Goal: Task Accomplishment & Management: Use online tool/utility

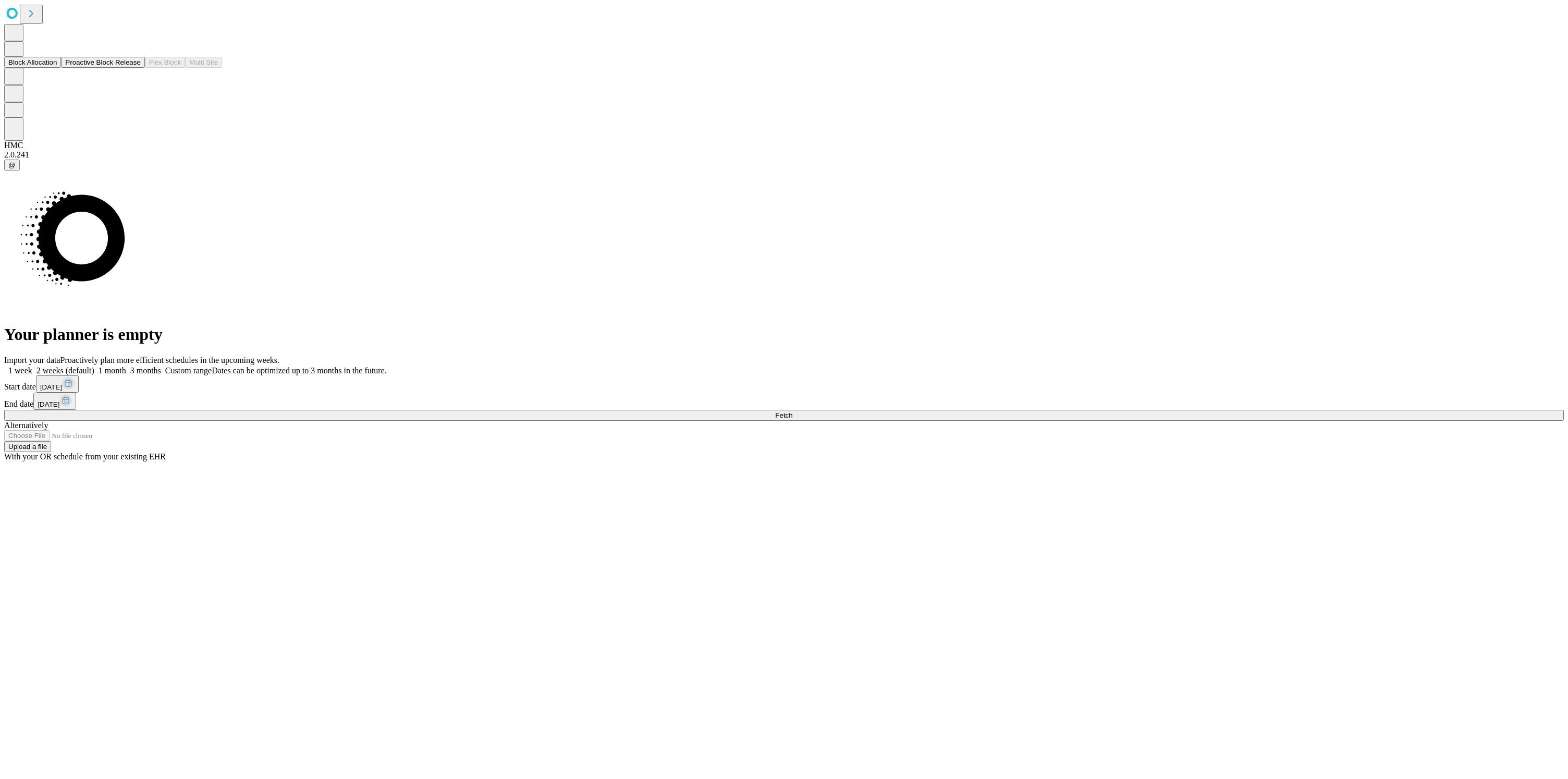
click at [61, 68] on button "Proactive Block Release" at bounding box center [102, 62] width 83 height 11
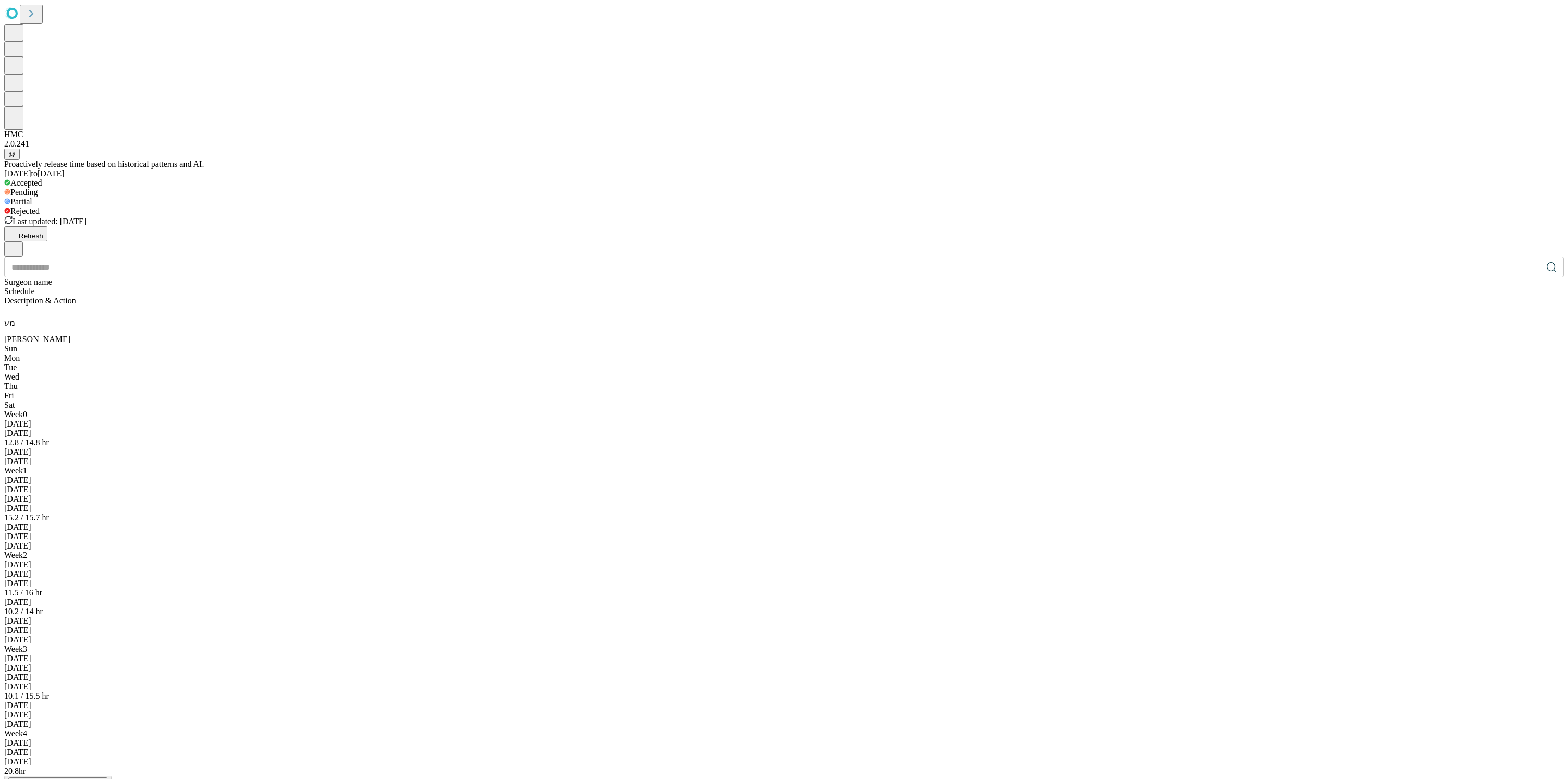
click at [1500, 256] on input "text" at bounding box center [773, 267] width 1538 height 21
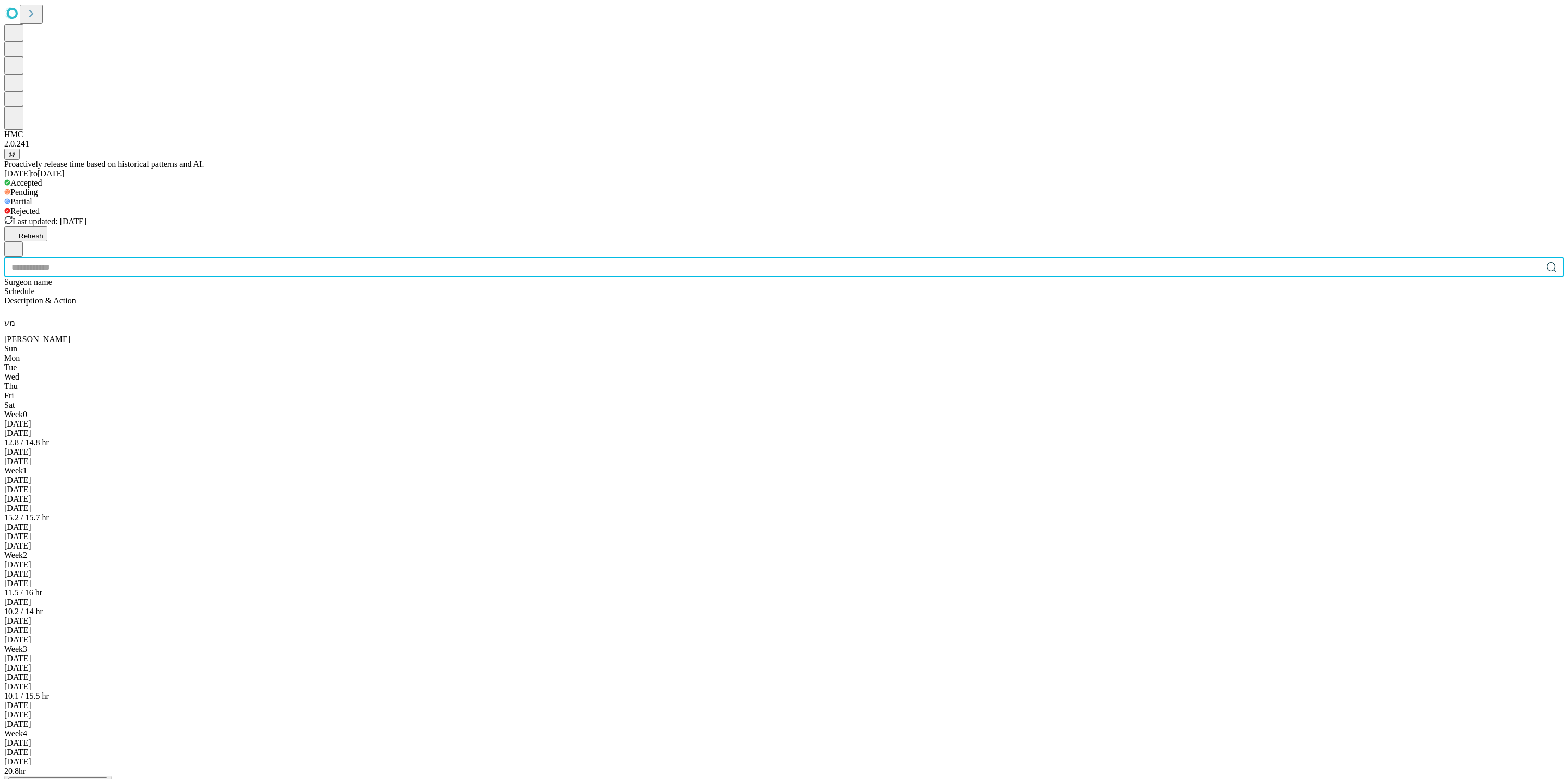
type input "*"
type input "****"
